Goal: Task Accomplishment & Management: Manage account settings

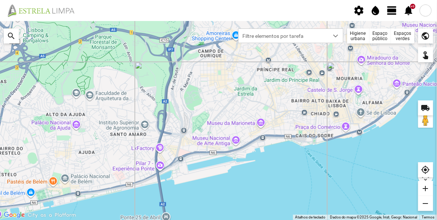
click at [425, 7] on div at bounding box center [425, 11] width 12 height 12
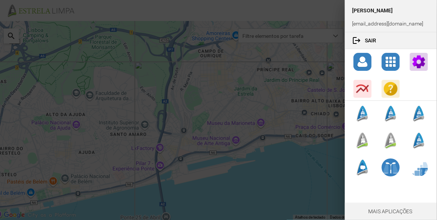
click at [299, 11] on div at bounding box center [218, 110] width 437 height 220
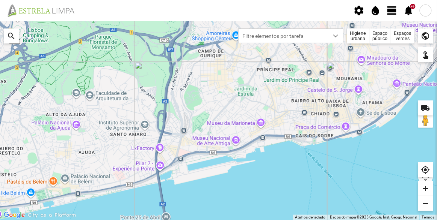
click at [392, 7] on span "view_day" at bounding box center [391, 10] width 11 height 11
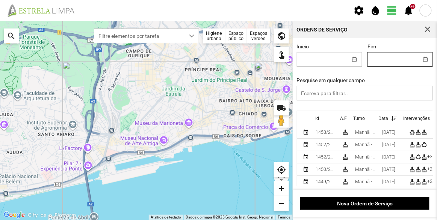
click at [390, 63] on input "Fim" at bounding box center [393, 60] width 50 height 14
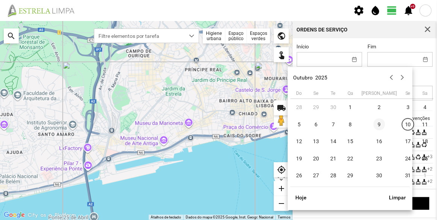
click at [373, 126] on span "9" at bounding box center [379, 125] width 12 height 12
type input "[DATE]"
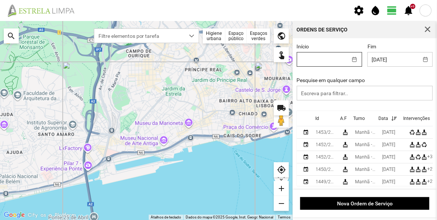
click at [339, 64] on input "Início" at bounding box center [322, 60] width 50 height 14
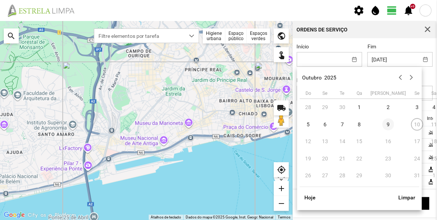
click at [382, 127] on span "9" at bounding box center [388, 125] width 12 height 12
type input "[DATE]"
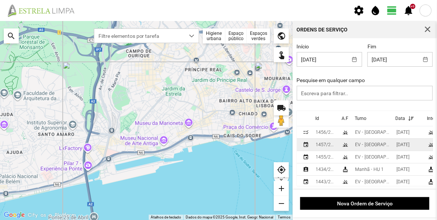
click at [368, 145] on div "EV - [GEOGRAPHIC_DATA] B" at bounding box center [372, 144] width 35 height 5
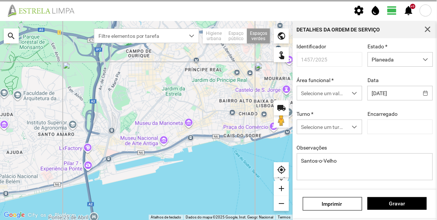
type input "[PERSON_NAME]"
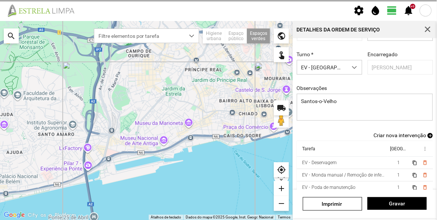
scroll to position [65, 0]
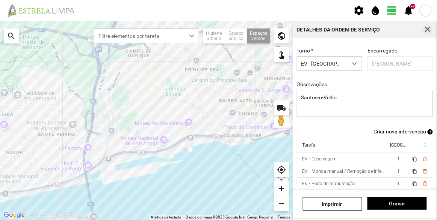
click at [428, 27] on span "button" at bounding box center [427, 29] width 7 height 7
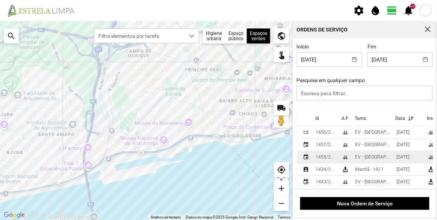
click at [331, 155] on div "1455/2025" at bounding box center [325, 157] width 20 height 5
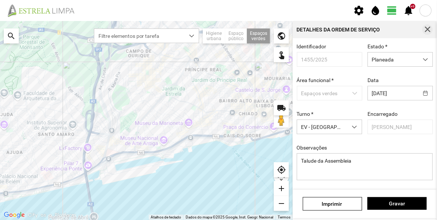
click at [427, 30] on span "button" at bounding box center [427, 29] width 7 height 7
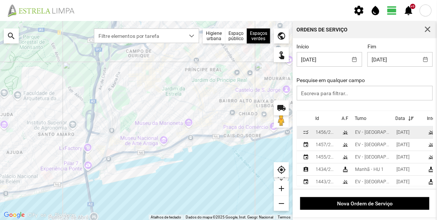
scroll to position [20, 0]
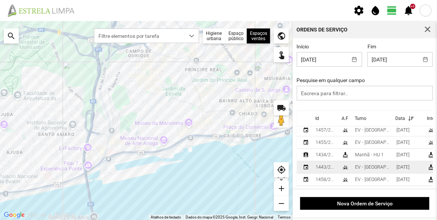
click at [352, 162] on td "EV - [GEOGRAPHIC_DATA] A" at bounding box center [372, 167] width 41 height 12
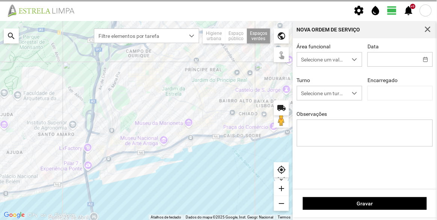
type input "[DATE]"
type textarea "Recolha de papeleiras"
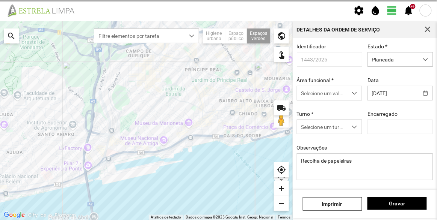
type input "[PERSON_NAME]"
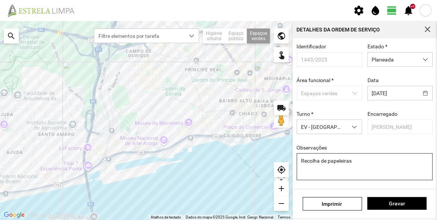
scroll to position [65, 0]
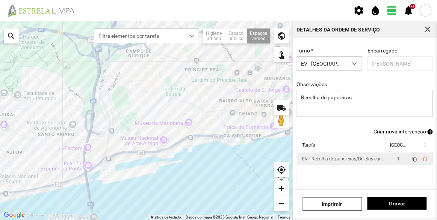
click at [359, 160] on div "EV - Recolha de papeleiras/Dejetos caninos" at bounding box center [343, 159] width 83 height 5
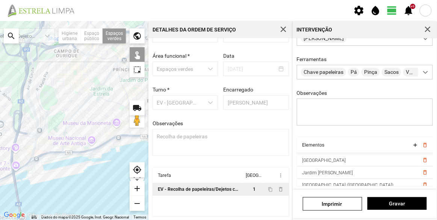
scroll to position [38, 0]
click at [421, 183] on span "delete_outline" at bounding box center [424, 184] width 6 height 6
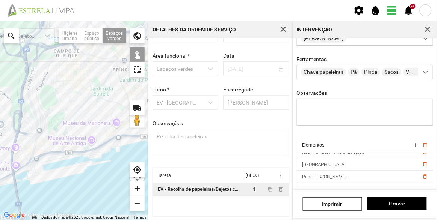
scroll to position [128, 0]
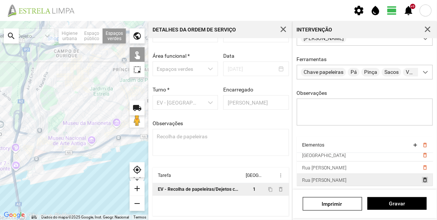
click at [421, 180] on span "delete_outline" at bounding box center [424, 180] width 6 height 6
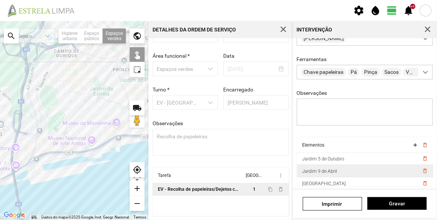
scroll to position [0, 0]
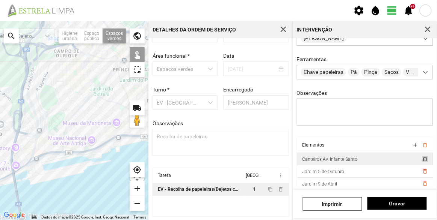
click at [421, 158] on span "delete_outline" at bounding box center [424, 159] width 6 height 6
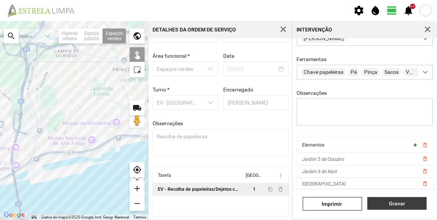
click at [398, 202] on span "Gravar" at bounding box center [396, 204] width 51 height 6
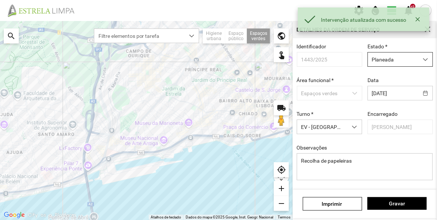
click at [398, 59] on span "Planeada" at bounding box center [393, 60] width 50 height 14
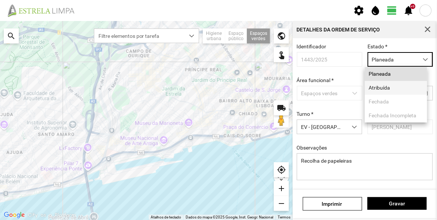
click at [390, 94] on li "Atribuída" at bounding box center [396, 88] width 62 height 14
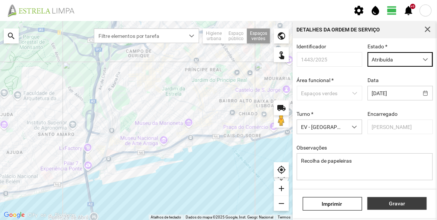
click at [397, 202] on span "Gravar" at bounding box center [396, 204] width 51 height 6
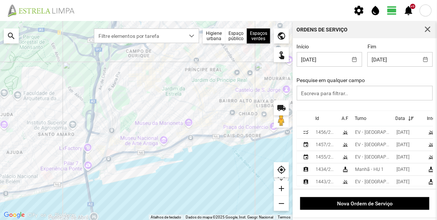
scroll to position [20, 0]
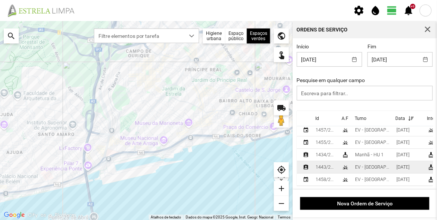
click at [326, 165] on div "1443/2025" at bounding box center [325, 167] width 20 height 5
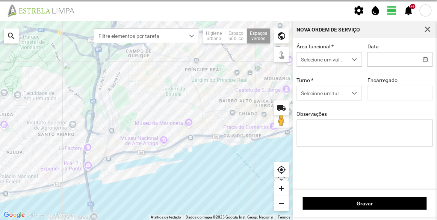
type input "[DATE]"
type input "[PERSON_NAME]"
type textarea "Recolha de papeleiras"
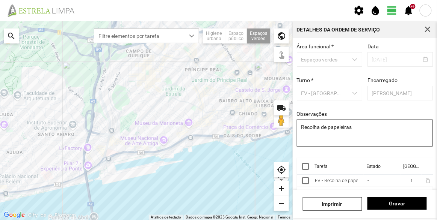
scroll to position [56, 0]
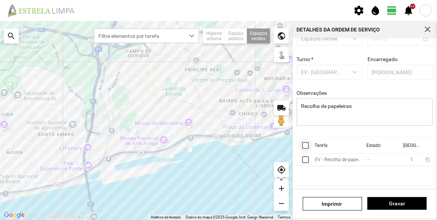
click at [306, 144] on div at bounding box center [305, 145] width 7 height 7
click at [422, 144] on span "more_vert" at bounding box center [425, 146] width 6 height 6
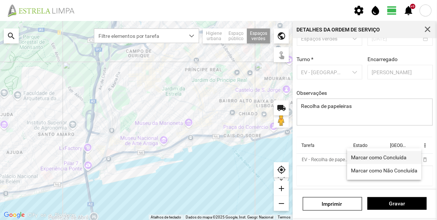
click at [385, 157] on span "Marcar como Concluída" at bounding box center [379, 157] width 56 height 5
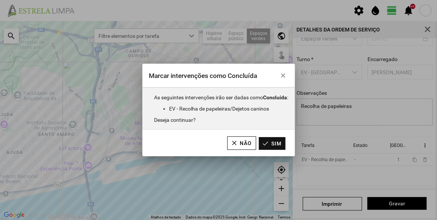
click at [281, 141] on button "Sim" at bounding box center [272, 143] width 27 height 13
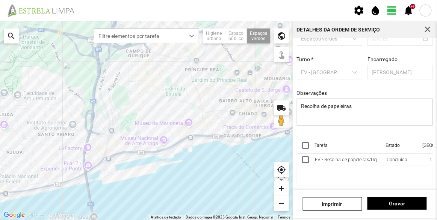
scroll to position [0, 0]
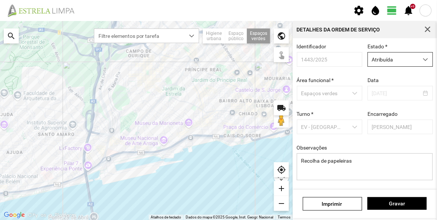
click at [385, 61] on span "Atribuída" at bounding box center [393, 60] width 50 height 14
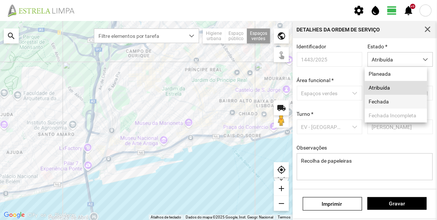
click at [388, 102] on li "Fechada" at bounding box center [396, 102] width 62 height 14
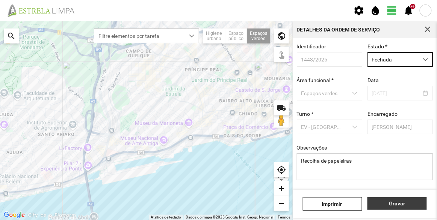
click at [401, 204] on span "Gravar" at bounding box center [396, 204] width 51 height 6
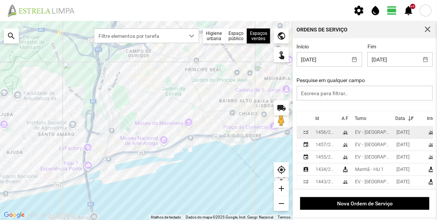
click at [367, 134] on div "EV - [GEOGRAPHIC_DATA] A" at bounding box center [372, 132] width 35 height 5
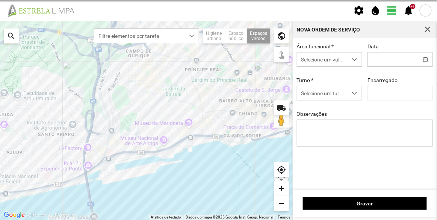
type input "[DATE]"
type input "[PERSON_NAME]"
type textarea "Francesinhas"
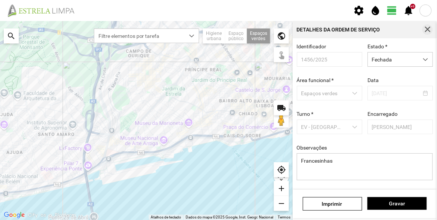
click at [425, 31] on span "button" at bounding box center [427, 29] width 7 height 7
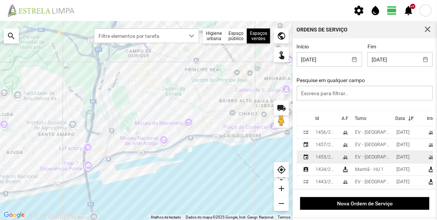
click at [338, 156] on td "1455/2025" at bounding box center [325, 157] width 26 height 12
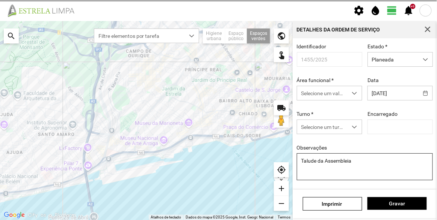
type input "[PERSON_NAME]"
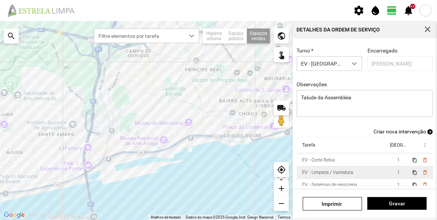
scroll to position [16, 0]
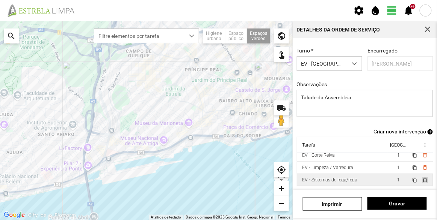
click at [421, 180] on span "delete_outline" at bounding box center [424, 180] width 6 height 6
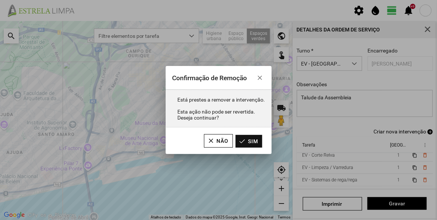
click at [246, 142] on button "Sim" at bounding box center [248, 141] width 27 height 13
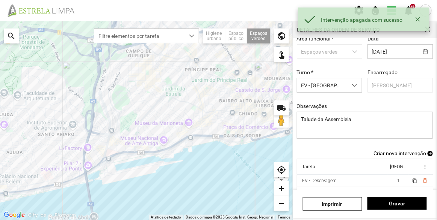
scroll to position [31, 0]
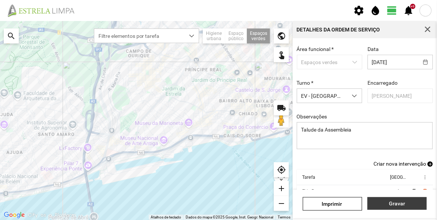
click at [397, 205] on span "Gravar" at bounding box center [396, 204] width 51 height 6
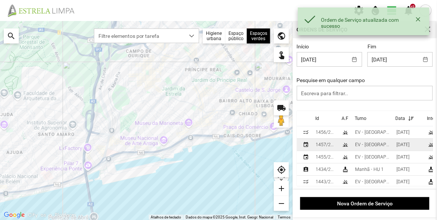
click at [327, 145] on div "1457/2025" at bounding box center [325, 144] width 20 height 5
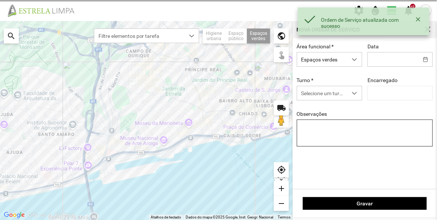
type input "[DATE]"
type input "[PERSON_NAME]"
type textarea "Santos-o-Velho"
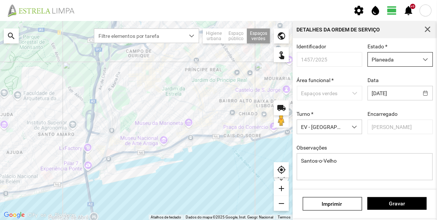
click at [386, 62] on span "Planeada" at bounding box center [393, 60] width 50 height 14
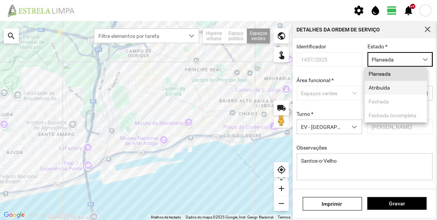
click at [385, 92] on li "Atribuída" at bounding box center [396, 88] width 62 height 14
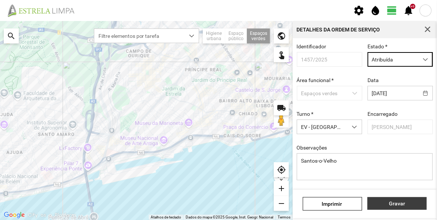
click at [402, 201] on span "Gravar" at bounding box center [396, 204] width 51 height 6
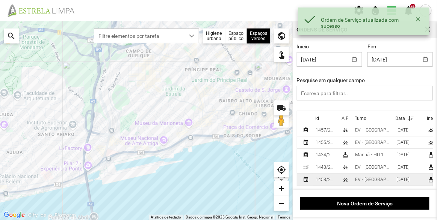
scroll to position [1, 0]
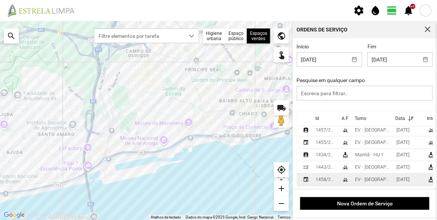
click at [336, 174] on td "1458/2025" at bounding box center [325, 180] width 26 height 12
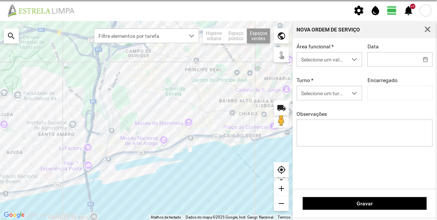
type input "[DATE]"
type textarea "Cç. da Pampulha/Travessa dos Brunos"
type input "[PERSON_NAME]"
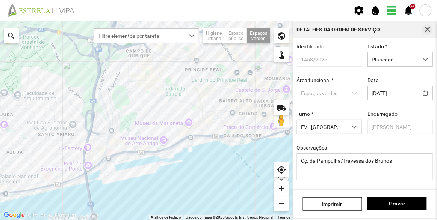
click at [428, 31] on span "button" at bounding box center [427, 29] width 7 height 7
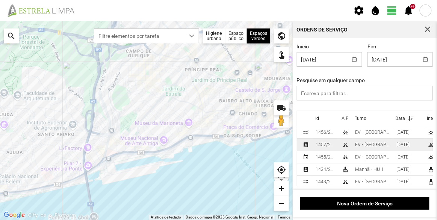
click at [332, 145] on div "1457/2025" at bounding box center [325, 144] width 20 height 5
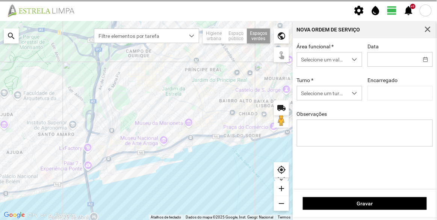
type input "[DATE]"
type input "[PERSON_NAME]"
type textarea "Santos-o-Velho"
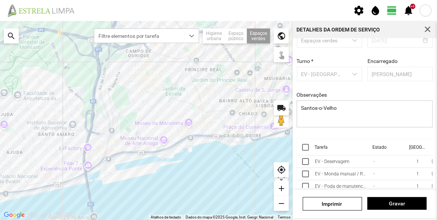
scroll to position [56, 0]
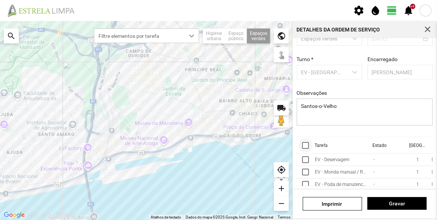
click at [305, 142] on div at bounding box center [305, 145] width 7 height 7
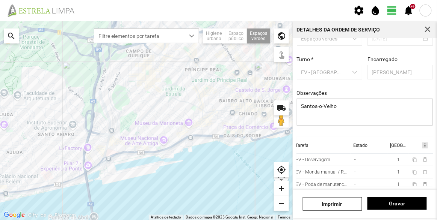
click at [422, 145] on span "more_vert" at bounding box center [425, 146] width 6 height 6
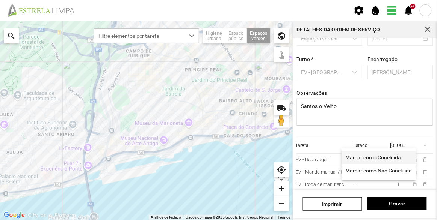
click at [371, 156] on span "Marcar como Concluída" at bounding box center [373, 157] width 56 height 5
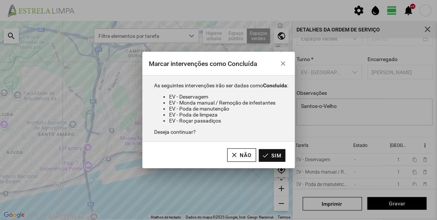
click at [269, 157] on button "Sim" at bounding box center [272, 155] width 27 height 13
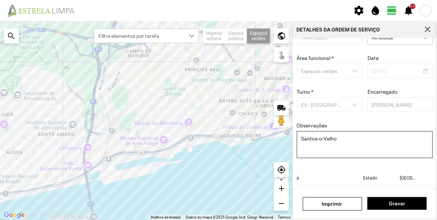
scroll to position [0, 0]
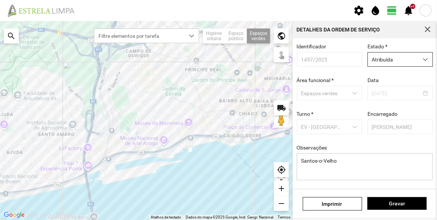
click at [394, 62] on span "Atribuída" at bounding box center [393, 60] width 50 height 14
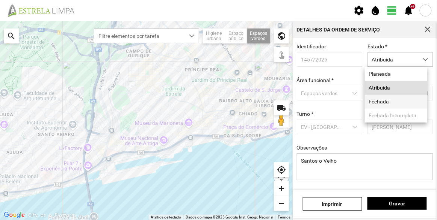
click at [390, 102] on li "Fechada" at bounding box center [396, 102] width 62 height 14
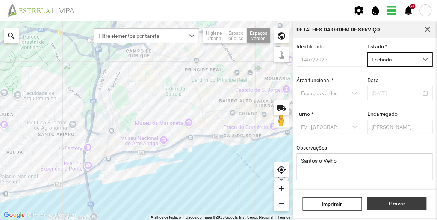
click at [404, 208] on button "Gravar" at bounding box center [396, 204] width 59 height 13
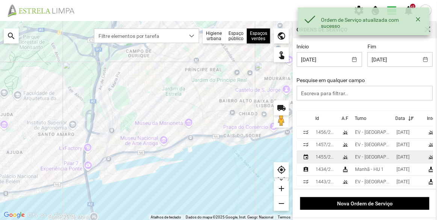
click at [354, 157] on td "EV - [GEOGRAPHIC_DATA] A" at bounding box center [372, 157] width 41 height 12
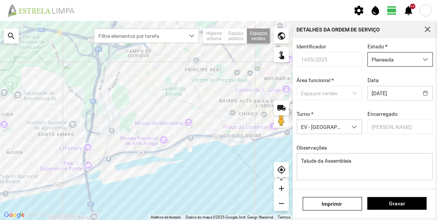
click at [398, 63] on span "Planeada" at bounding box center [393, 60] width 50 height 14
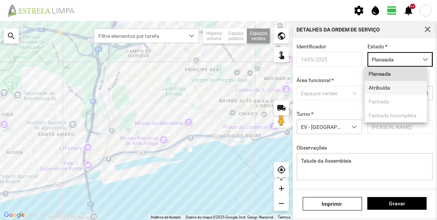
click at [388, 91] on li "Atribuída" at bounding box center [396, 88] width 62 height 14
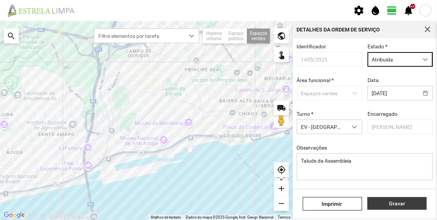
click at [400, 206] on span "Gravar" at bounding box center [396, 204] width 51 height 6
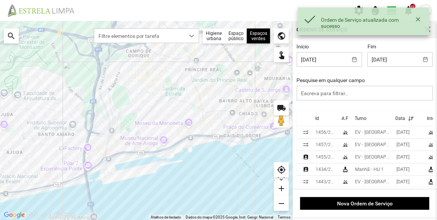
scroll to position [20, 0]
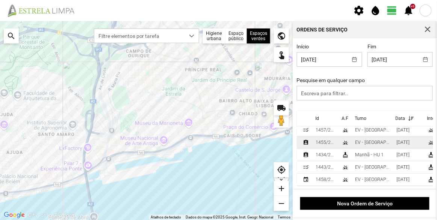
click at [336, 138] on td "1455/2025" at bounding box center [325, 143] width 26 height 12
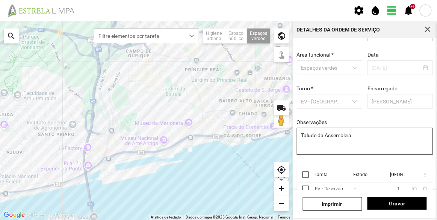
scroll to position [56, 0]
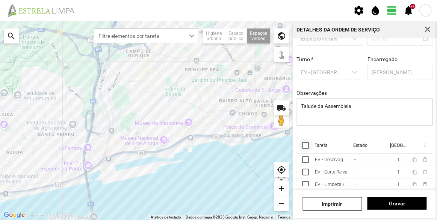
click at [305, 145] on div at bounding box center [305, 145] width 7 height 7
click at [421, 143] on span "more_vert" at bounding box center [424, 146] width 6 height 6
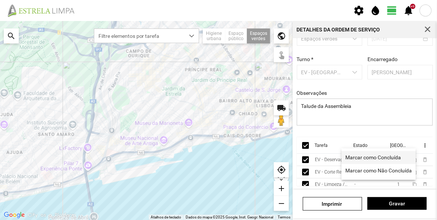
click at [371, 157] on span "Marcar como Concluída" at bounding box center [373, 157] width 56 height 5
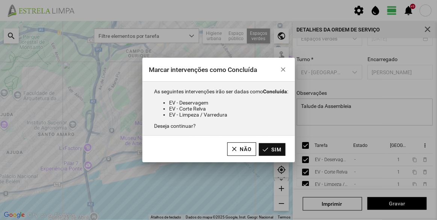
click at [279, 147] on button "Sim" at bounding box center [272, 149] width 27 height 13
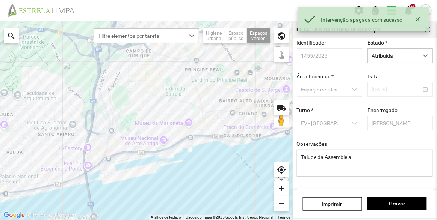
scroll to position [0, 0]
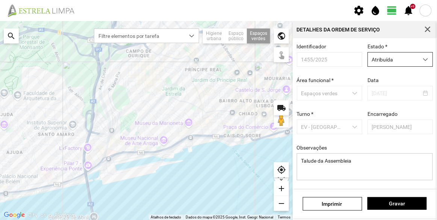
click at [386, 64] on span "Atribuída" at bounding box center [393, 60] width 50 height 14
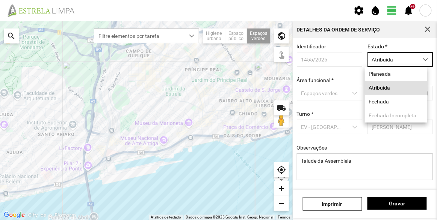
scroll to position [4, 32]
click at [386, 103] on li "Fechada" at bounding box center [396, 102] width 62 height 14
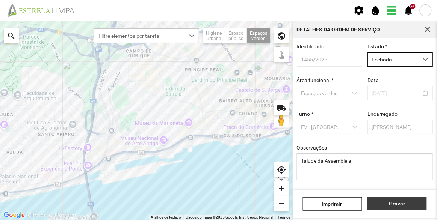
click at [402, 202] on span "Gravar" at bounding box center [396, 204] width 51 height 6
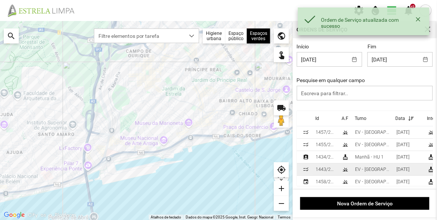
scroll to position [20, 0]
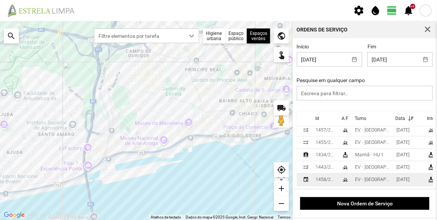
click at [359, 177] on div "EV - [GEOGRAPHIC_DATA] B" at bounding box center [372, 179] width 35 height 5
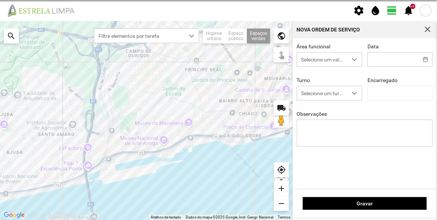
type input "[DATE]"
type input "[PERSON_NAME]"
type textarea "Cç. da Pampulha/Travessa dos Brunos"
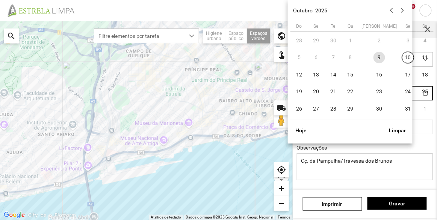
click at [385, 96] on body "settings water_drop view_day +9 notifications Para navegar no mapa com gestos d…" at bounding box center [218, 110] width 437 height 220
click at [317, 74] on span "13" at bounding box center [316, 75] width 12 height 12
type input "[DATE]"
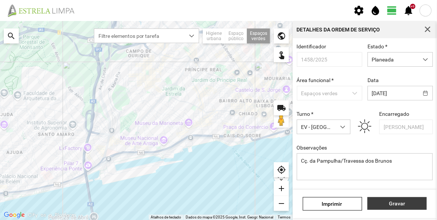
click at [399, 203] on span "Gravar" at bounding box center [396, 204] width 51 height 6
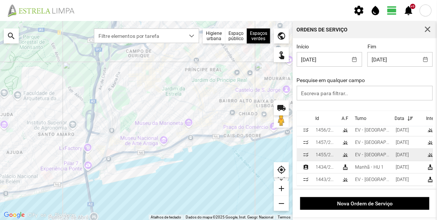
scroll to position [1, 0]
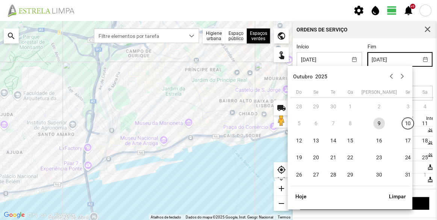
click at [393, 60] on input "[DATE]" at bounding box center [393, 60] width 50 height 14
click at [402, 123] on span "10" at bounding box center [408, 124] width 12 height 12
type input "[DATE]"
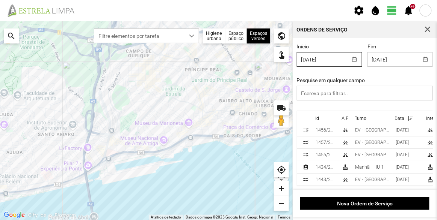
click at [327, 59] on input "[DATE]" at bounding box center [322, 60] width 50 height 14
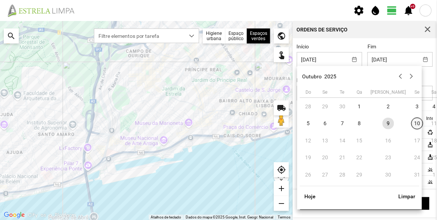
click at [411, 127] on span "10" at bounding box center [417, 124] width 12 height 12
type input "[DATE]"
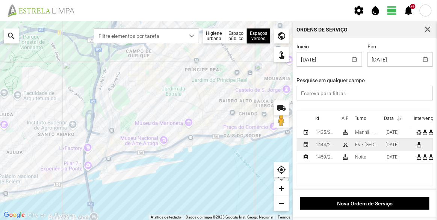
click at [367, 144] on div "EV - [GEOGRAPHIC_DATA] A" at bounding box center [367, 144] width 24 height 5
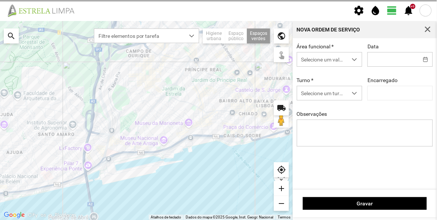
type input "[DATE]"
type input "[PERSON_NAME]"
type textarea "Recolha de papeleiras"
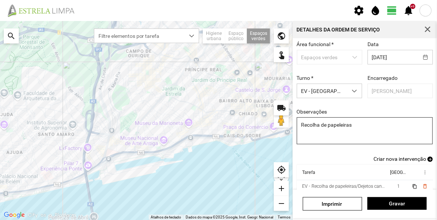
scroll to position [65, 0]
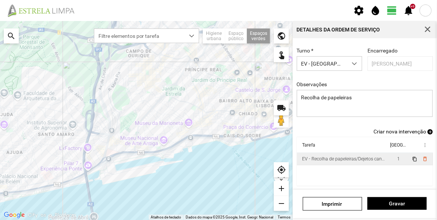
click at [352, 159] on div "EV - Recolha de papeleiras/Dejetos caninos" at bounding box center [343, 159] width 83 height 5
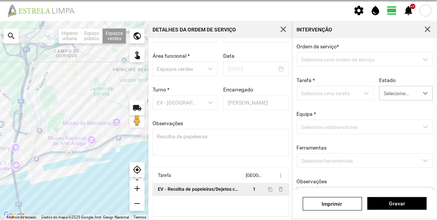
scroll to position [26, 0]
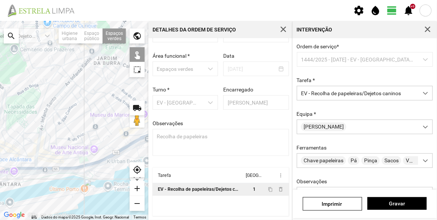
drag, startPoint x: 94, startPoint y: 144, endPoint x: 114, endPoint y: 137, distance: 21.0
click at [114, 137] on div at bounding box center [74, 120] width 148 height 199
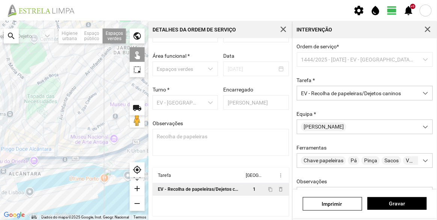
drag, startPoint x: 66, startPoint y: 146, endPoint x: 91, endPoint y: 133, distance: 27.7
click at [91, 133] on div at bounding box center [74, 120] width 148 height 199
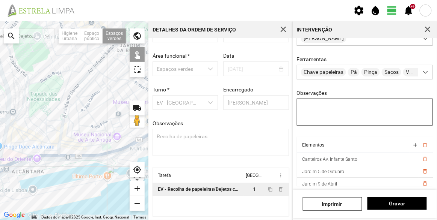
scroll to position [91, 0]
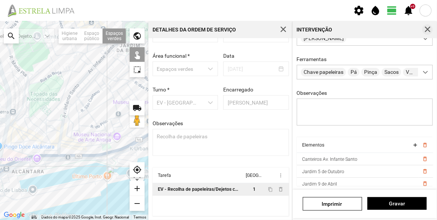
click at [431, 30] on button "button" at bounding box center [427, 29] width 11 height 11
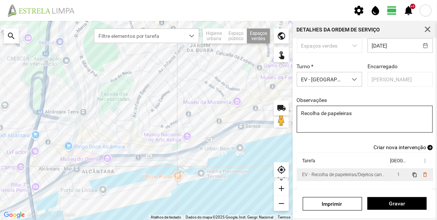
scroll to position [65, 0]
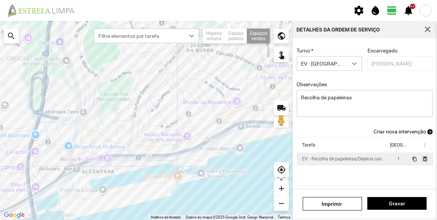
click at [421, 157] on span "delete_outline" at bounding box center [424, 159] width 6 height 6
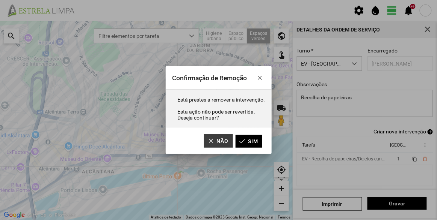
click at [219, 141] on button "Não" at bounding box center [218, 141] width 29 height 14
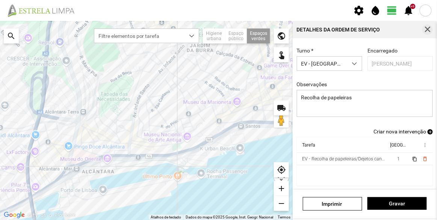
click at [425, 32] on span "button" at bounding box center [427, 29] width 7 height 7
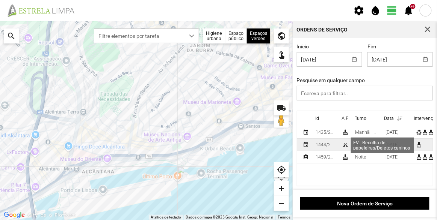
click at [419, 146] on div "cleaning_services" at bounding box center [419, 145] width 6 height 6
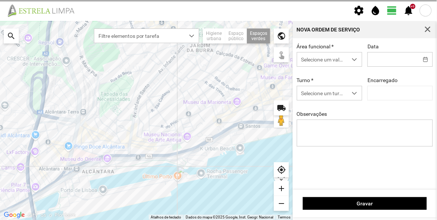
type input "[DATE]"
type textarea "Recolha de papeleiras"
type input "[PERSON_NAME]"
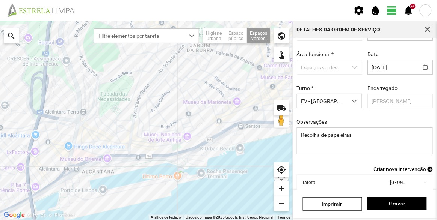
scroll to position [65, 0]
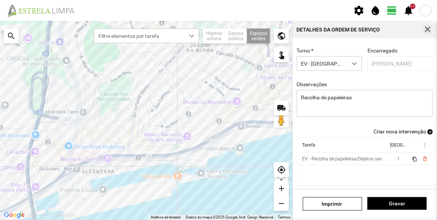
click at [424, 30] on button "button" at bounding box center [427, 29] width 11 height 11
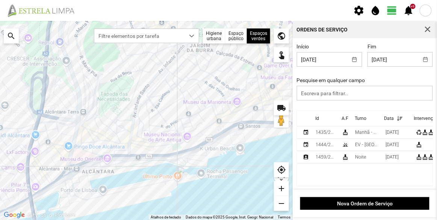
scroll to position [0, 39]
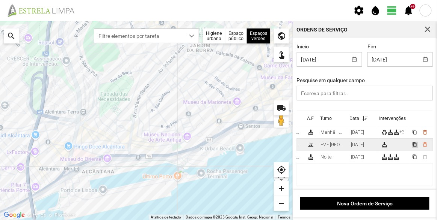
click at [412, 146] on span "content_copy" at bounding box center [414, 144] width 5 height 5
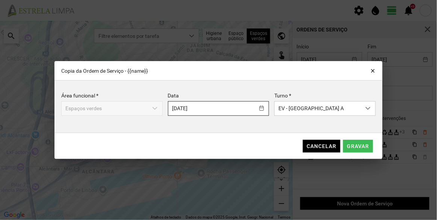
click at [244, 109] on body "settings water_drop view_day +9 notifications Para navegar no mapa com gestos d…" at bounding box center [218, 110] width 437 height 220
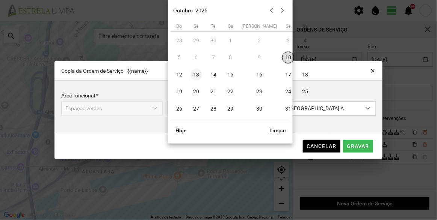
click at [196, 74] on span "13" at bounding box center [196, 75] width 12 height 12
type input "[DATE]"
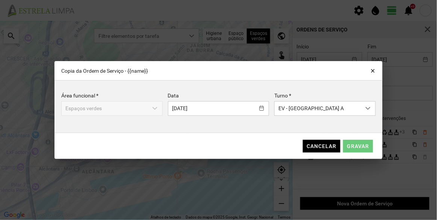
click at [359, 147] on span "Gravar" at bounding box center [358, 146] width 22 height 6
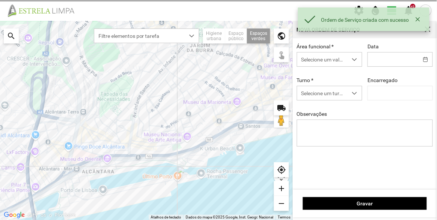
type input "[DATE]"
type textarea "Recolha de papeleiras"
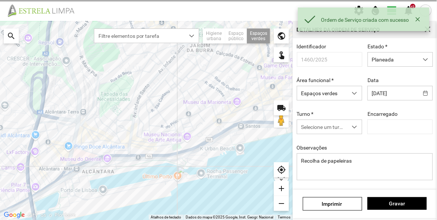
type input "[PERSON_NAME]"
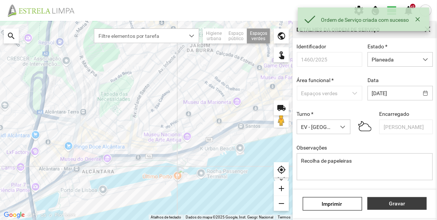
click at [392, 207] on span "Gravar" at bounding box center [396, 204] width 51 height 6
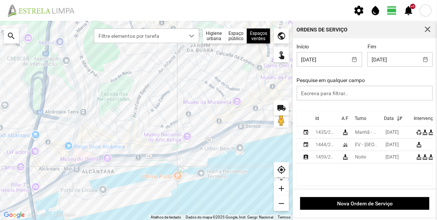
scroll to position [0, 39]
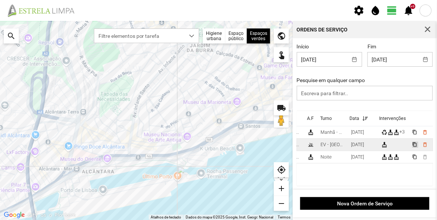
click at [412, 146] on span "content_copy" at bounding box center [414, 144] width 5 height 5
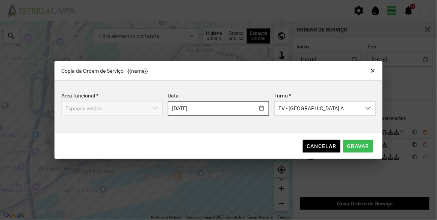
click at [207, 111] on body "settings water_drop view_day +9 notifications Para navegar no mapa com gestos d…" at bounding box center [218, 110] width 437 height 220
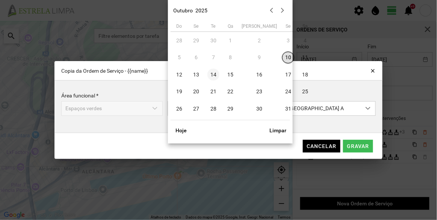
click at [212, 75] on span "14" at bounding box center [213, 75] width 12 height 12
type input "[DATE]"
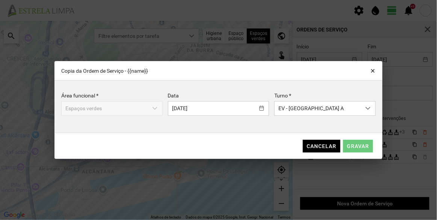
click at [364, 149] on span "Gravar" at bounding box center [358, 146] width 22 height 6
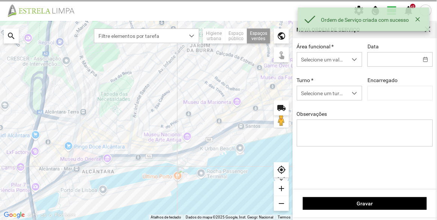
type input "[DATE]"
type textarea "Recolha de papeleiras"
type input "[PERSON_NAME]"
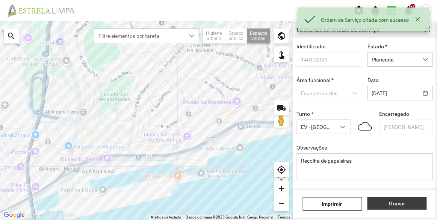
click at [394, 209] on button "Gravar" at bounding box center [396, 204] width 59 height 13
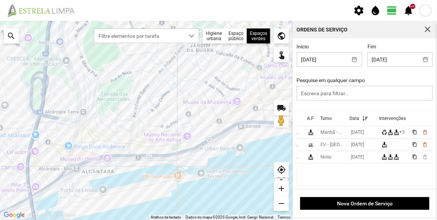
scroll to position [0, 39]
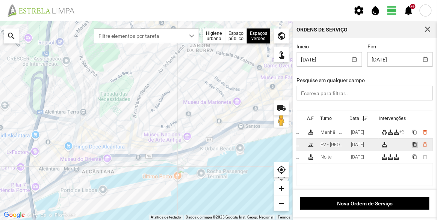
click at [412, 144] on span "content_copy" at bounding box center [414, 144] width 5 height 5
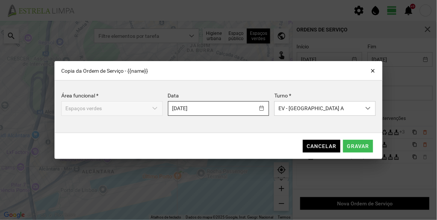
click at [220, 107] on body "settings water_drop view_day +9 notifications Para navegar no mapa com gestos d…" at bounding box center [218, 110] width 437 height 220
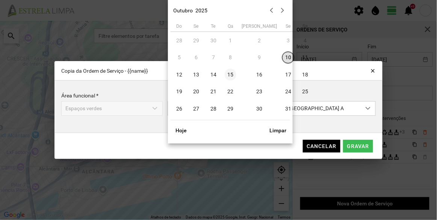
click at [228, 72] on span "15" at bounding box center [231, 75] width 12 height 12
type input "[DATE]"
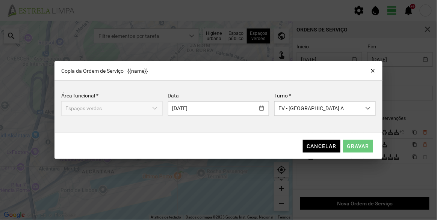
click at [363, 145] on span "Gravar" at bounding box center [358, 146] width 22 height 6
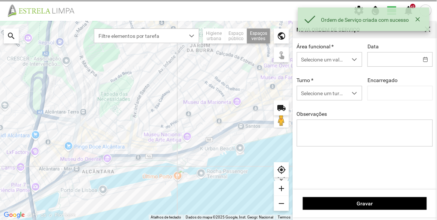
type input "[DATE]"
type textarea "Recolha de papeleiras"
type input "[PERSON_NAME]"
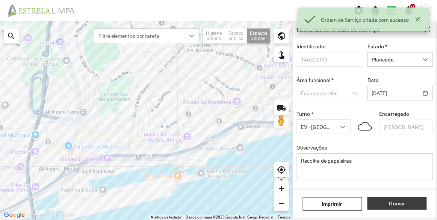
click at [397, 203] on span "Gravar" at bounding box center [396, 204] width 51 height 6
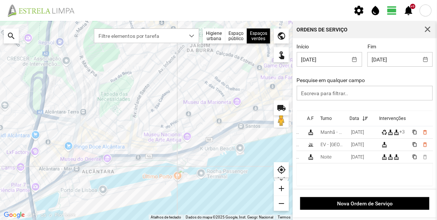
scroll to position [0, 39]
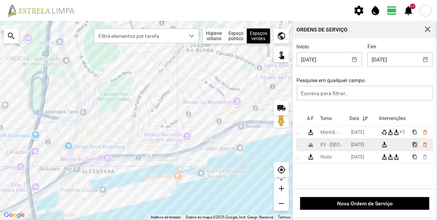
click at [412, 145] on span "content_copy" at bounding box center [414, 144] width 5 height 5
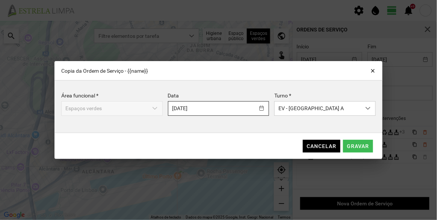
click at [234, 108] on body "settings water_drop view_day +9 notifications Para navegar no mapa com gestos d…" at bounding box center [218, 110] width 437 height 220
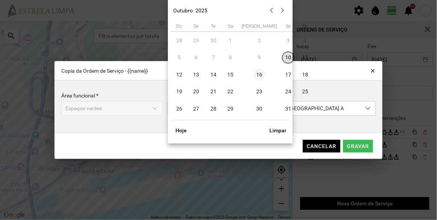
click at [253, 75] on span "16" at bounding box center [259, 75] width 12 height 12
type input "[DATE]"
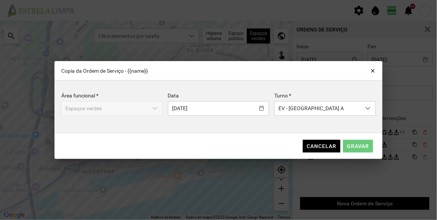
click at [361, 142] on button "Gravar" at bounding box center [358, 146] width 30 height 13
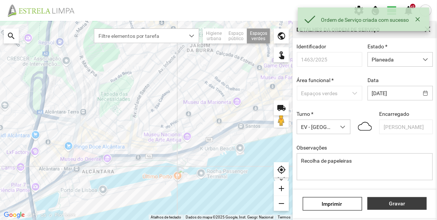
click at [394, 204] on span "Gravar" at bounding box center [396, 204] width 51 height 6
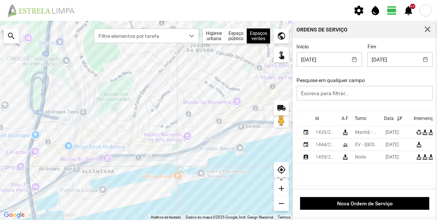
scroll to position [0, 39]
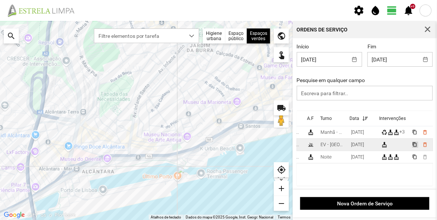
click at [412, 144] on span "content_copy" at bounding box center [414, 144] width 5 height 5
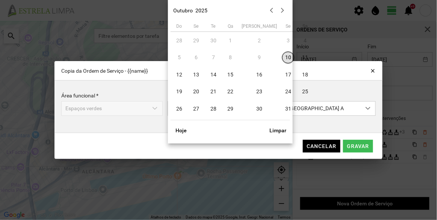
click at [225, 112] on body "settings water_drop view_day +9 notifications Para navegar no mapa com gestos d…" at bounding box center [218, 110] width 437 height 220
click at [282, 75] on span "17" at bounding box center [288, 75] width 12 height 12
type input "[DATE]"
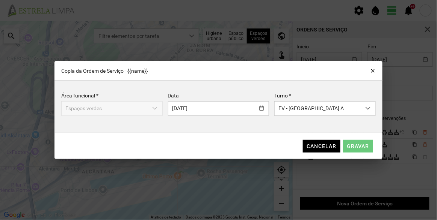
click at [365, 145] on span "Gravar" at bounding box center [358, 146] width 22 height 6
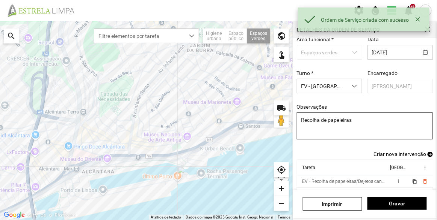
scroll to position [65, 0]
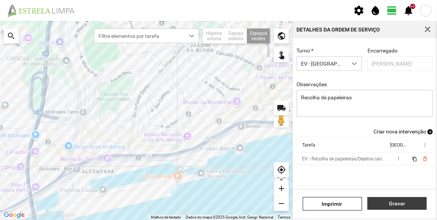
click at [401, 203] on span "Gravar" at bounding box center [396, 204] width 51 height 6
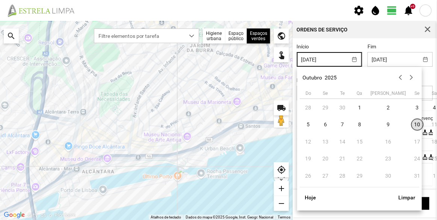
click at [338, 60] on input "[DATE]" at bounding box center [322, 60] width 50 height 14
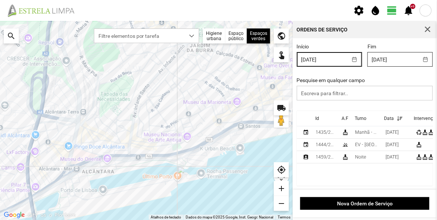
click at [392, 56] on input "[DATE]" at bounding box center [393, 60] width 50 height 14
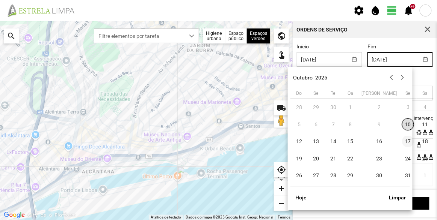
click at [402, 142] on span "17" at bounding box center [408, 142] width 12 height 12
type input "[DATE]"
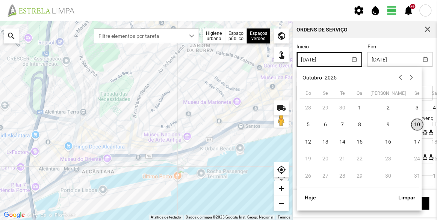
click at [339, 59] on input "[DATE]" at bounding box center [322, 60] width 50 height 14
click at [326, 140] on span "13" at bounding box center [325, 142] width 12 height 12
type input "[DATE]"
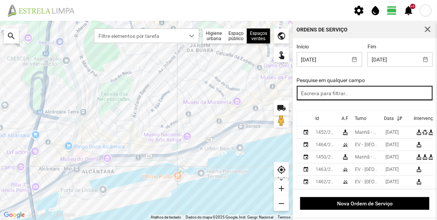
click at [330, 98] on input "text" at bounding box center [365, 93] width 136 height 15
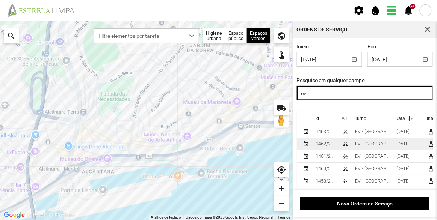
scroll to position [20, 0]
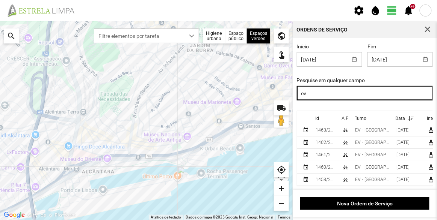
type input "ev"
